Goal: Transaction & Acquisition: Obtain resource

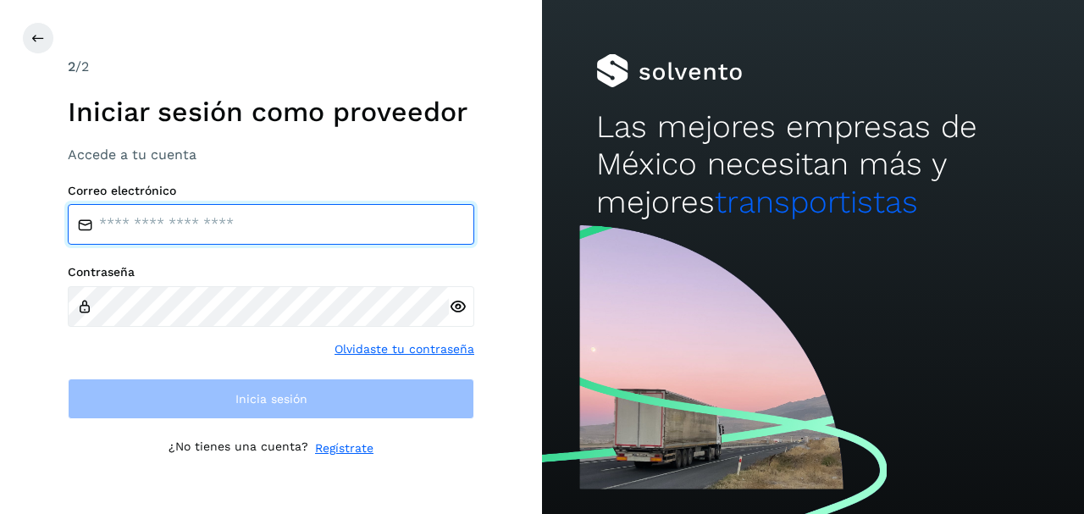
click at [231, 229] on input "email" at bounding box center [271, 224] width 407 height 41
type input "**********"
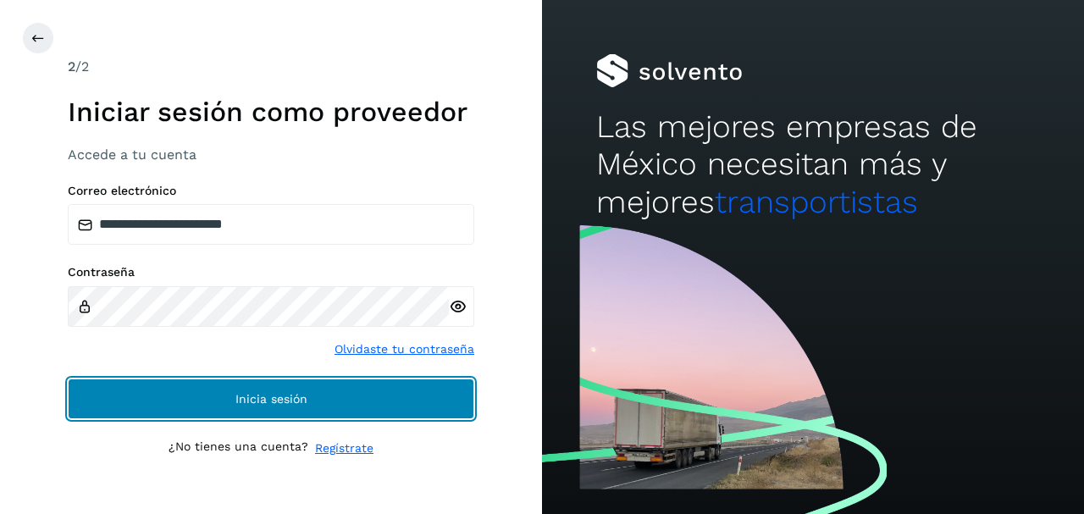
click at [235, 396] on span "Inicia sesión" at bounding box center [271, 399] width 72 height 12
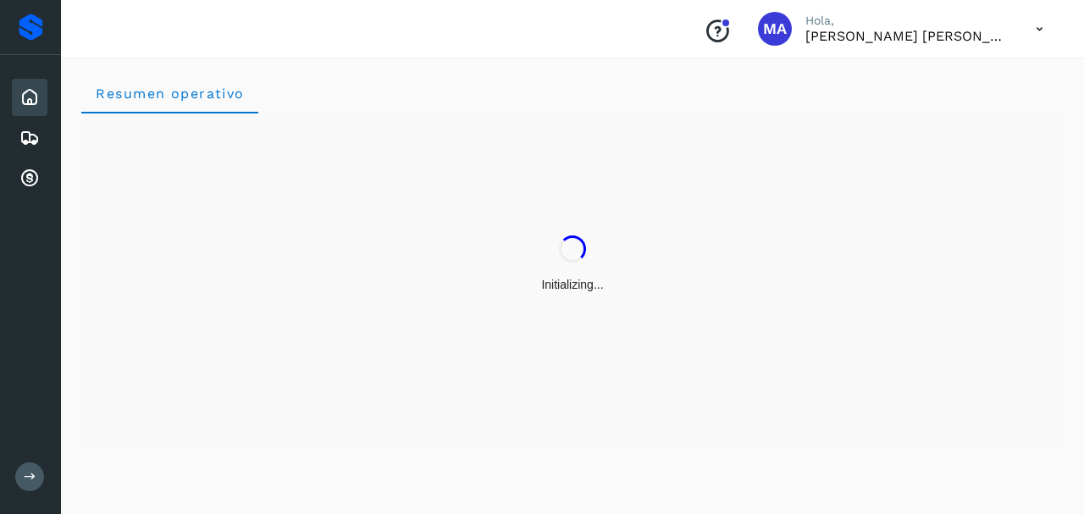
click at [1043, 25] on icon at bounding box center [1039, 29] width 35 height 35
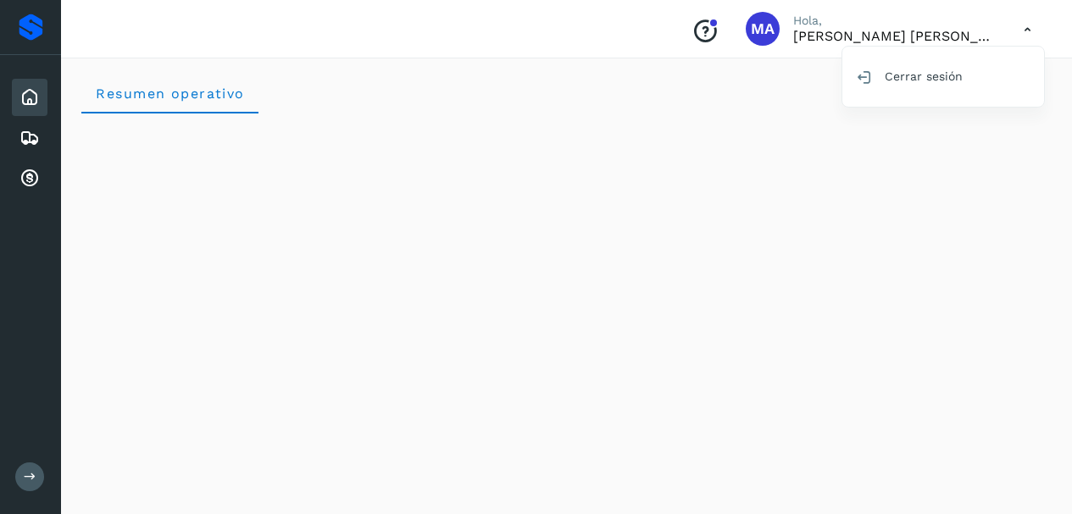
click at [24, 477] on icon at bounding box center [30, 477] width 13 height 13
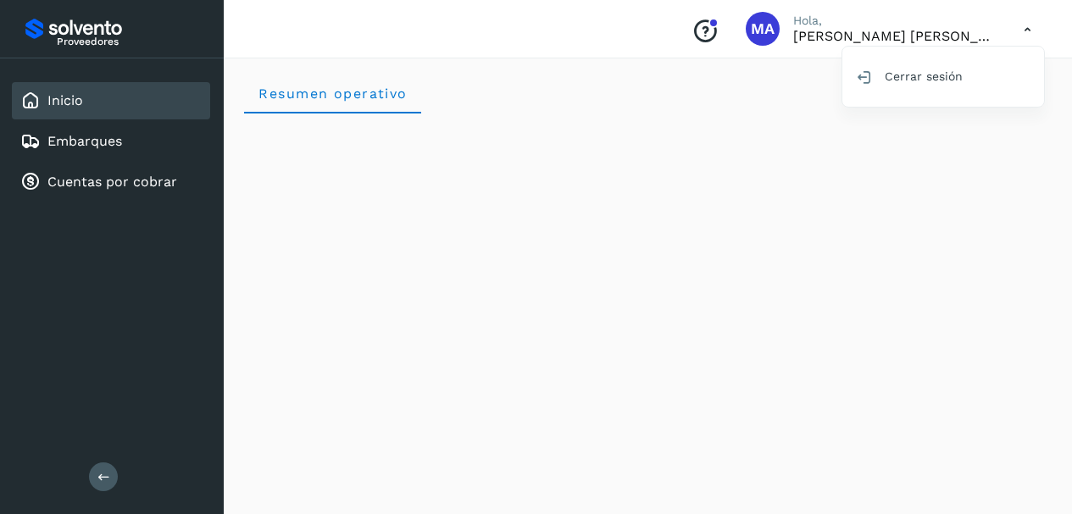
click at [700, 29] on div at bounding box center [536, 257] width 1072 height 514
click at [839, 30] on p "[PERSON_NAME] [PERSON_NAME] [PERSON_NAME]" at bounding box center [894, 36] width 203 height 16
drag, startPoint x: 987, startPoint y: 40, endPoint x: 998, endPoint y: 34, distance: 12.5
click at [989, 38] on p "[PERSON_NAME] [PERSON_NAME] [PERSON_NAME]" at bounding box center [894, 36] width 203 height 16
click at [1025, 27] on icon at bounding box center [1027, 29] width 35 height 35
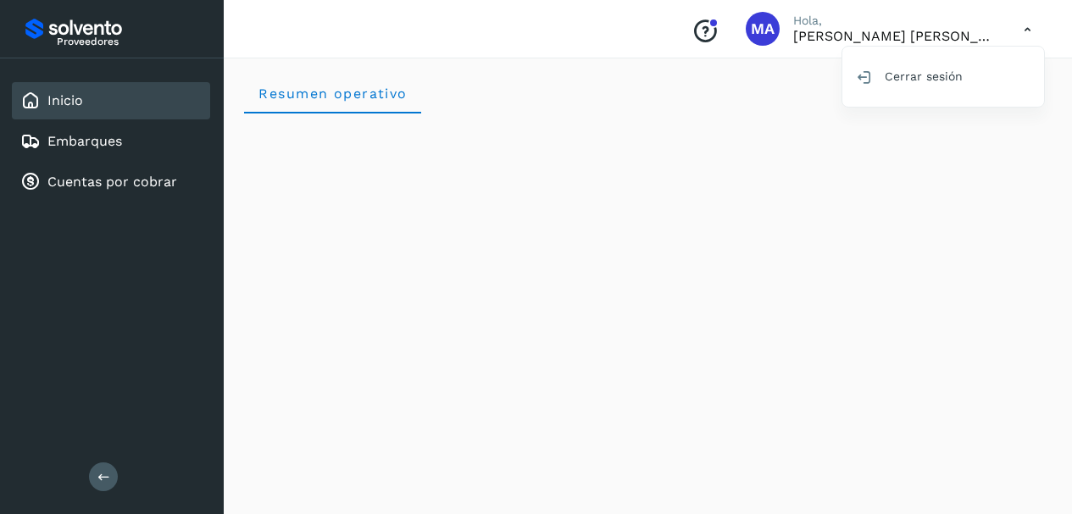
click at [767, 12] on div at bounding box center [536, 257] width 1072 height 514
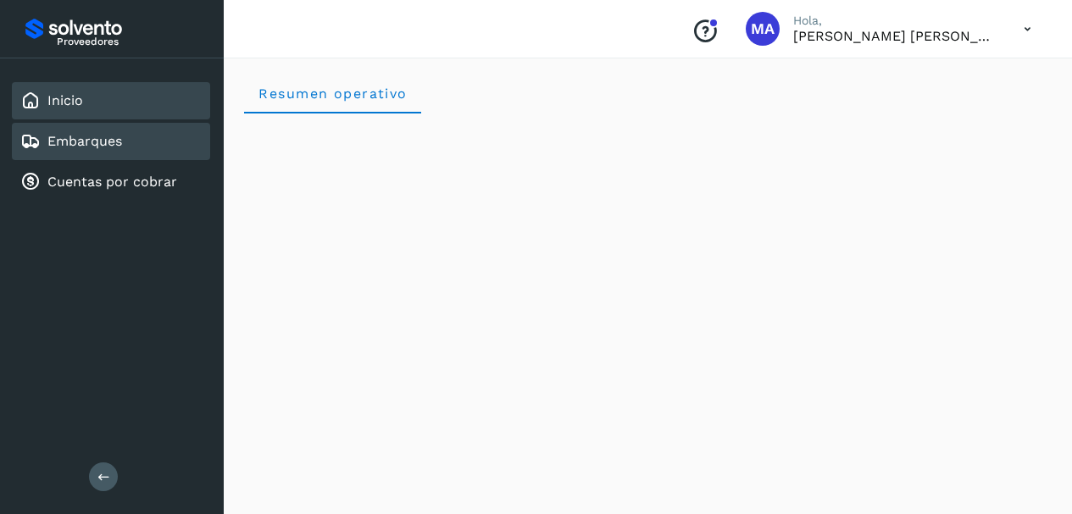
click at [116, 138] on link "Embarques" at bounding box center [84, 141] width 75 height 16
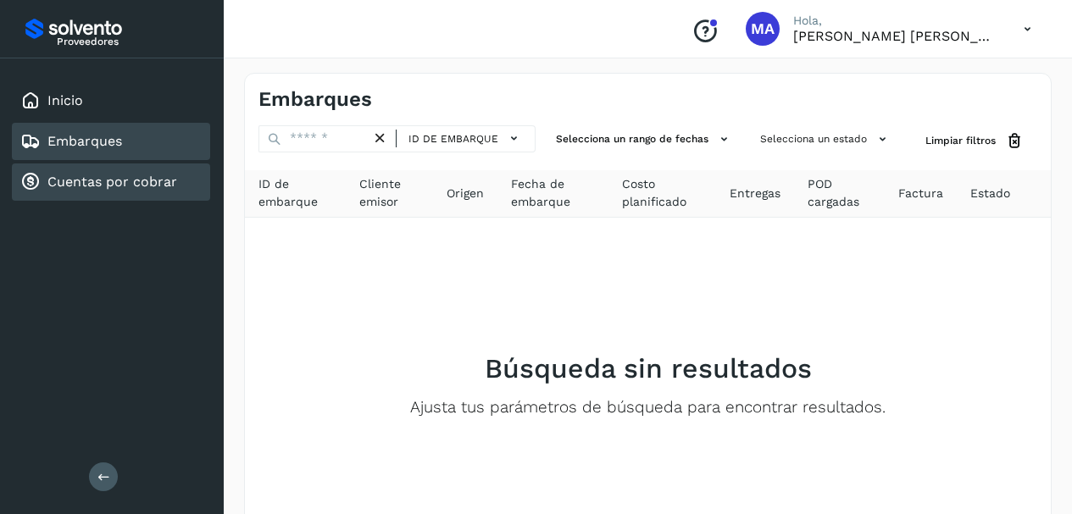
click at [100, 180] on link "Cuentas por cobrar" at bounding box center [112, 182] width 130 height 16
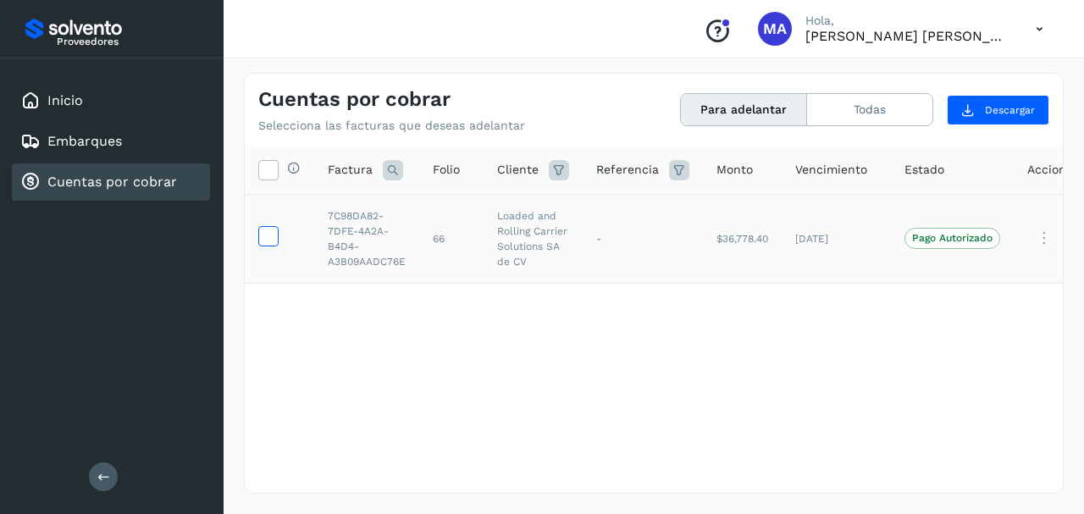
click at [269, 236] on icon at bounding box center [268, 235] width 18 height 18
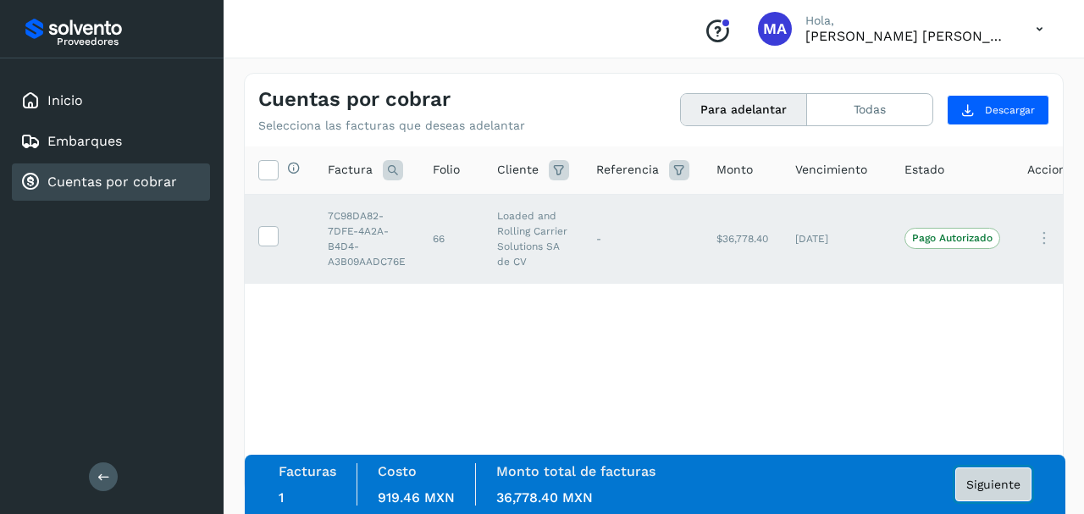
click at [993, 482] on span "Siguiente" at bounding box center [994, 485] width 54 height 12
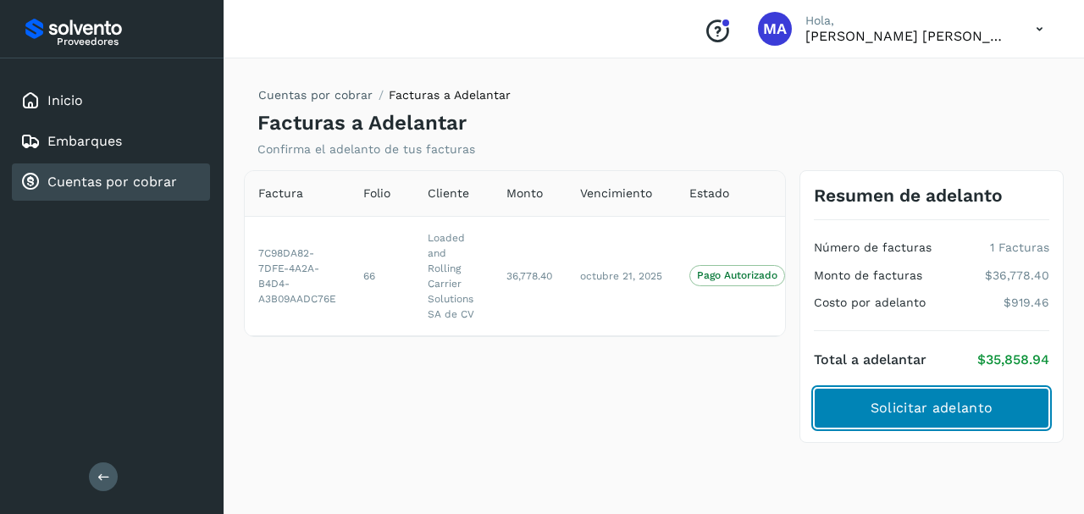
click at [920, 408] on span "Solicitar adelanto" at bounding box center [932, 408] width 122 height 19
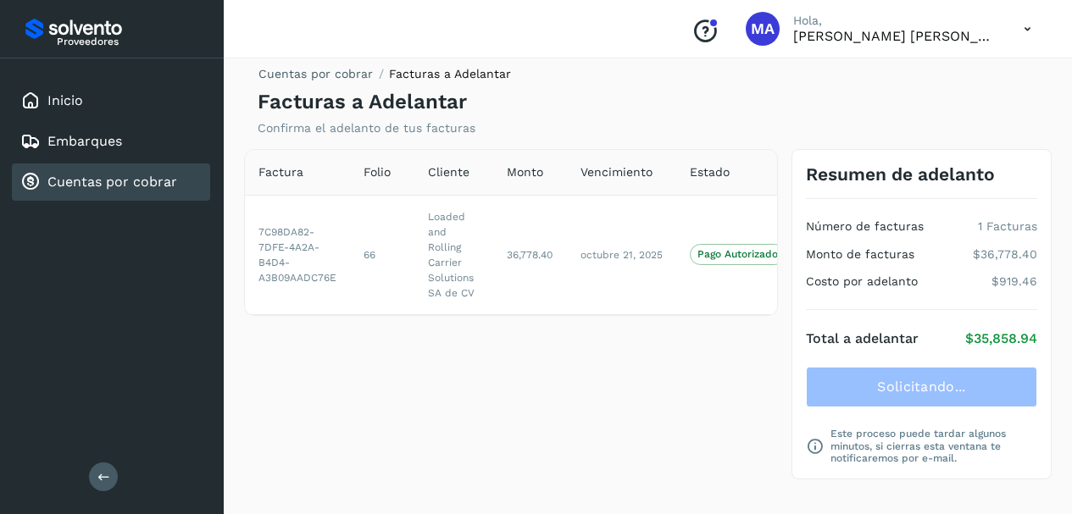
scroll to position [27, 0]
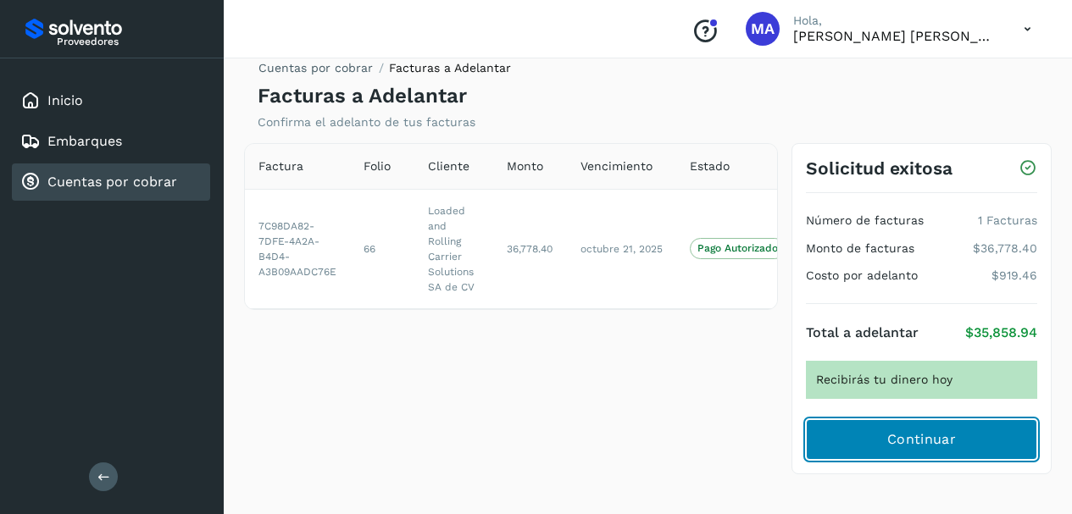
click at [943, 431] on span "Continuar" at bounding box center [921, 439] width 69 height 19
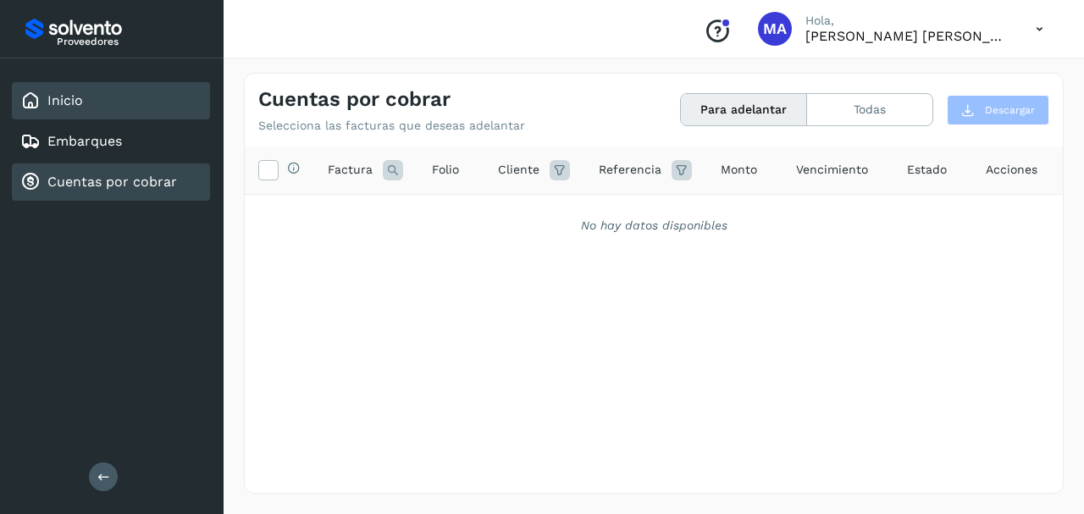
click at [75, 91] on div "Inicio" at bounding box center [51, 101] width 63 height 20
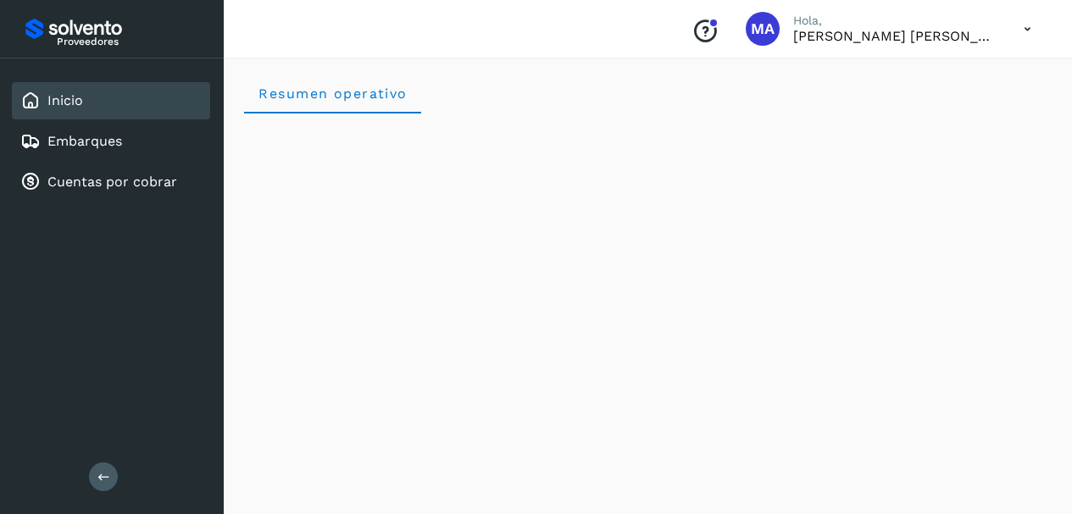
drag, startPoint x: 895, startPoint y: 28, endPoint x: 856, endPoint y: 29, distance: 39.8
click at [895, 30] on p "[PERSON_NAME] [PERSON_NAME] [PERSON_NAME]" at bounding box center [894, 36] width 203 height 16
drag, startPoint x: 785, startPoint y: 29, endPoint x: 770, endPoint y: 31, distance: 15.5
click at [778, 31] on div "Conoce nuestros beneficios [PERSON_NAME], [PERSON_NAME] [PERSON_NAME] [PERSON_N…" at bounding box center [861, 28] width 367 height 39
drag, startPoint x: 760, startPoint y: 30, endPoint x: 939, endPoint y: 30, distance: 179.6
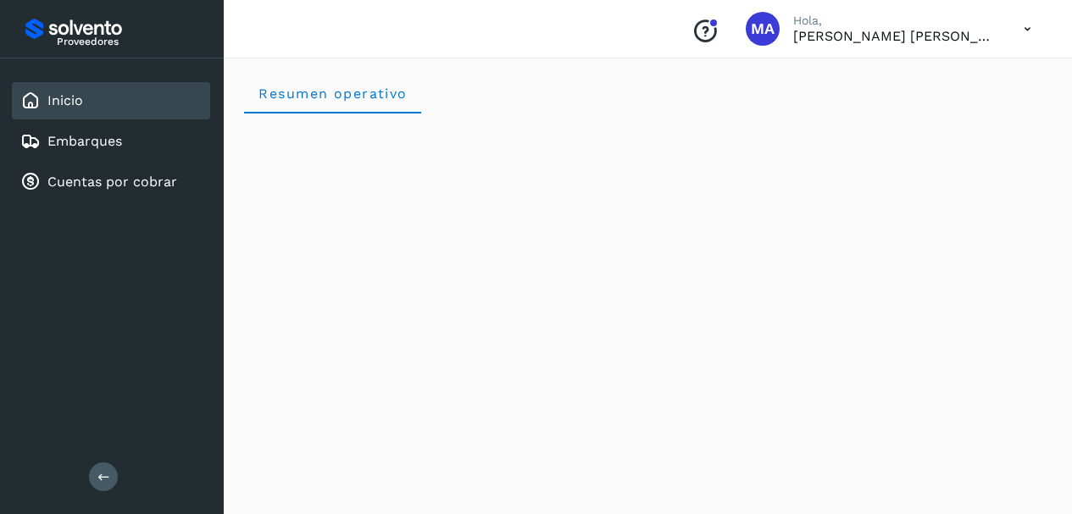
click at [776, 30] on div "MA" at bounding box center [762, 29] width 34 height 34
click at [1023, 30] on icon at bounding box center [1027, 29] width 35 height 35
